Goal: Task Accomplishment & Management: Use online tool/utility

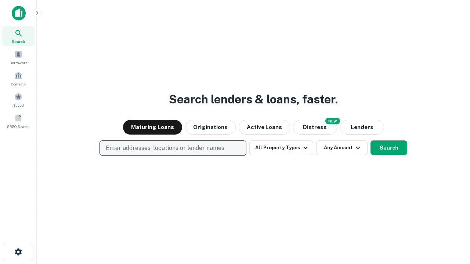
click at [172, 148] on p "Enter addresses, locations or lender names" at bounding box center [165, 148] width 119 height 9
type input "**********"
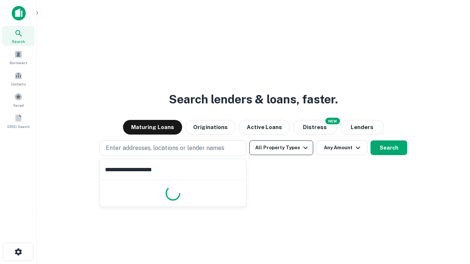
click at [281, 148] on button "All Property Types" at bounding box center [281, 148] width 64 height 15
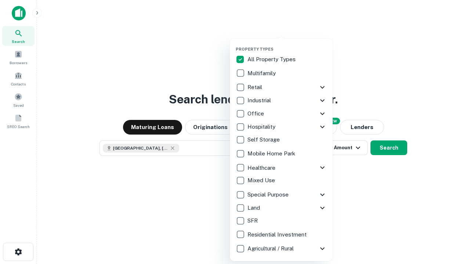
click at [287, 44] on button "button" at bounding box center [287, 44] width 103 height 0
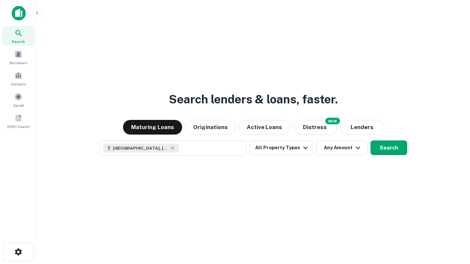
scroll to position [12, 0]
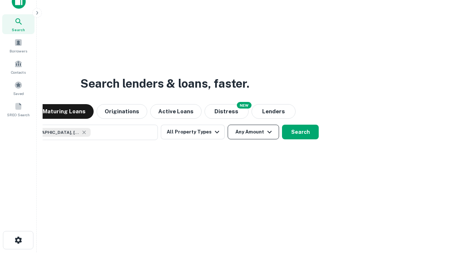
click at [227, 125] on button "Any Amount" at bounding box center [252, 132] width 51 height 15
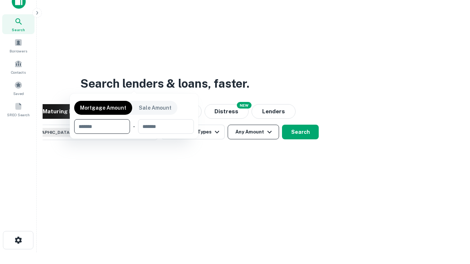
scroll to position [53, 208]
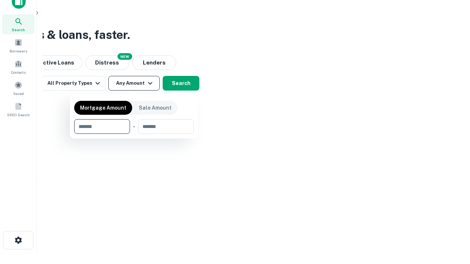
type input "*******"
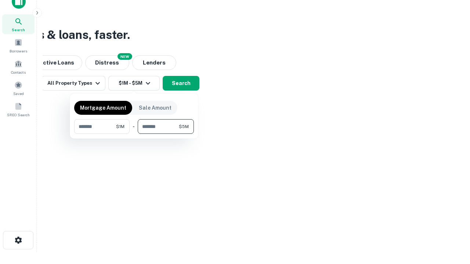
type input "*******"
click at [134, 134] on button "button" at bounding box center [134, 134] width 120 height 0
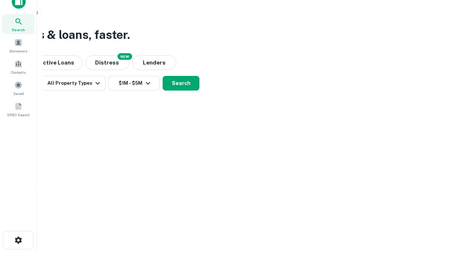
scroll to position [12, 0]
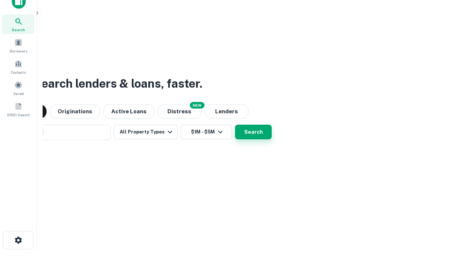
click at [235, 125] on button "Search" at bounding box center [253, 132] width 37 height 15
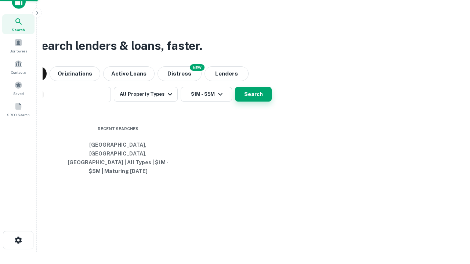
scroll to position [24, 208]
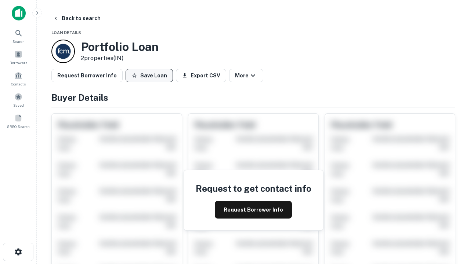
click at [149, 76] on button "Save Loan" at bounding box center [148, 75] width 47 height 13
click at [151, 76] on button "Save Loan" at bounding box center [148, 75] width 47 height 13
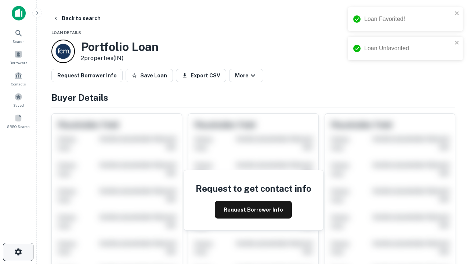
click at [18, 252] on icon "button" at bounding box center [18, 252] width 9 height 9
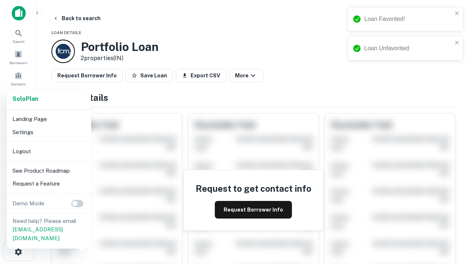
click at [48, 151] on li "Logout" at bounding box center [49, 151] width 79 height 13
